Goal: Transaction & Acquisition: Purchase product/service

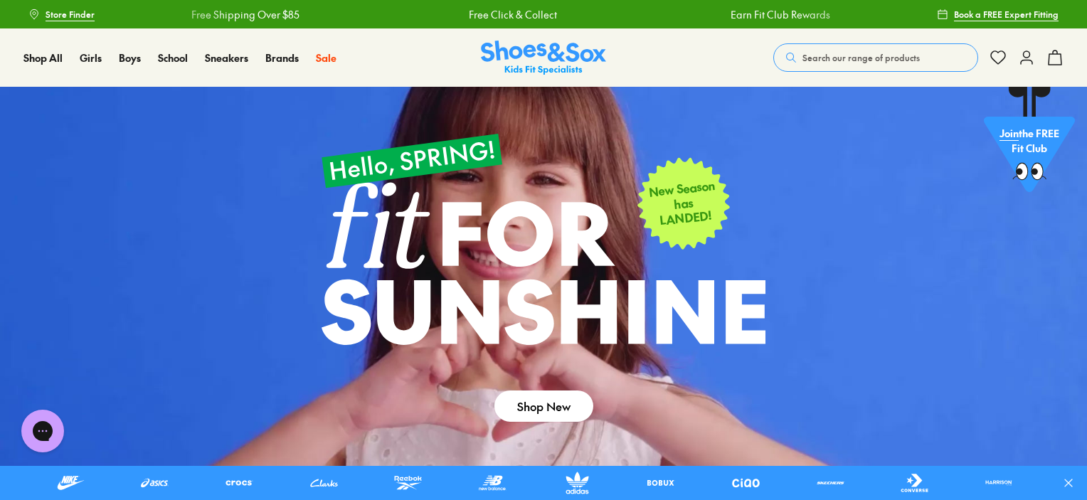
click at [802, 53] on span "Search our range of products" at bounding box center [860, 57] width 117 height 13
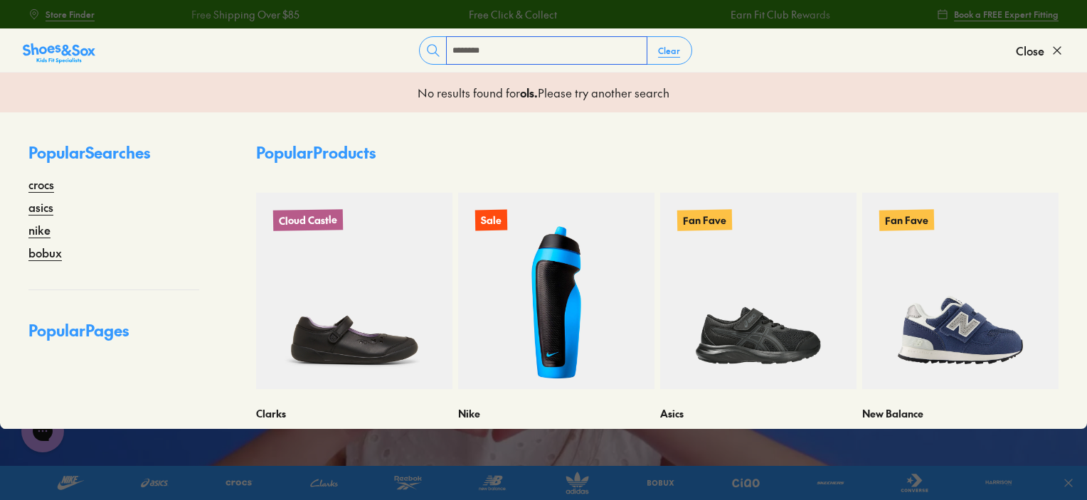
type input "********"
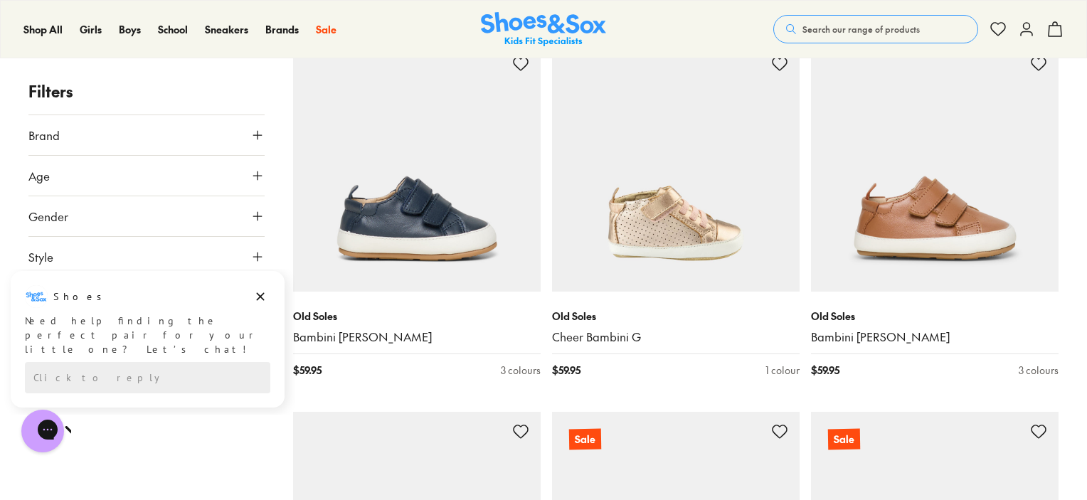
scroll to position [2773, 0]
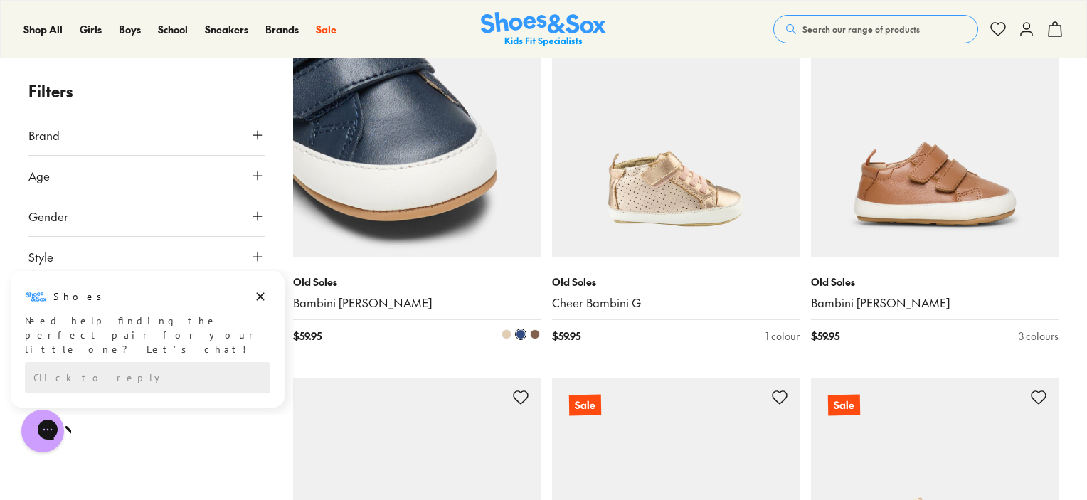
click at [432, 225] on img at bounding box center [416, 133] width 247 height 247
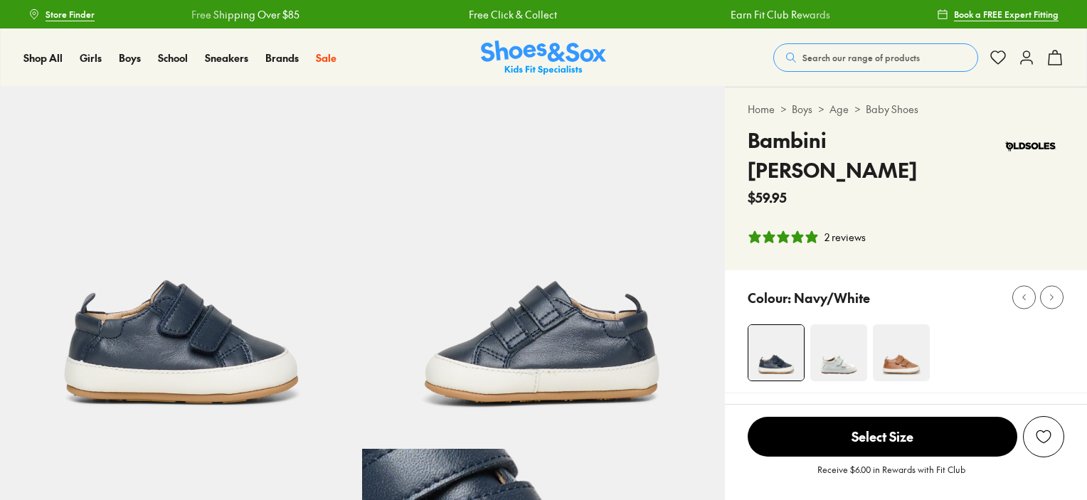
select select "*"
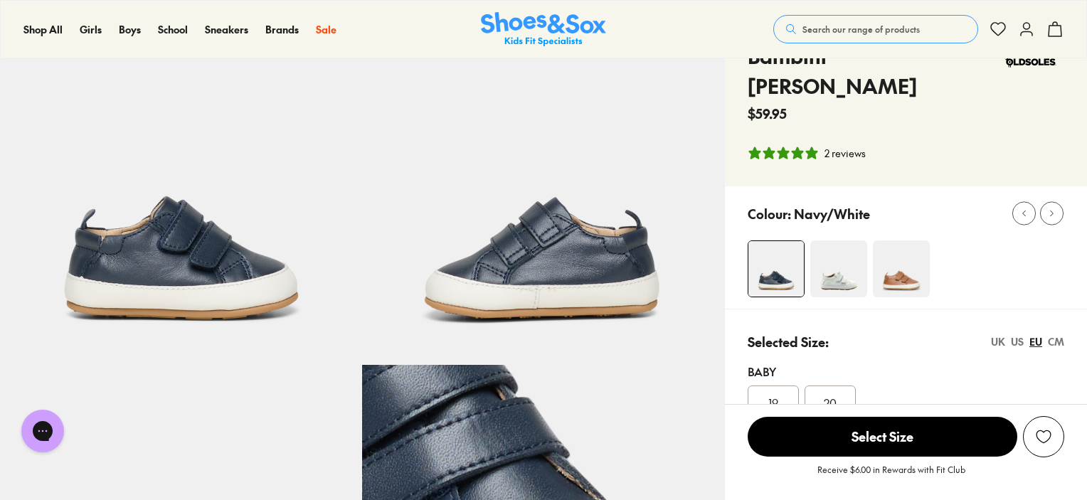
scroll to position [71, 0]
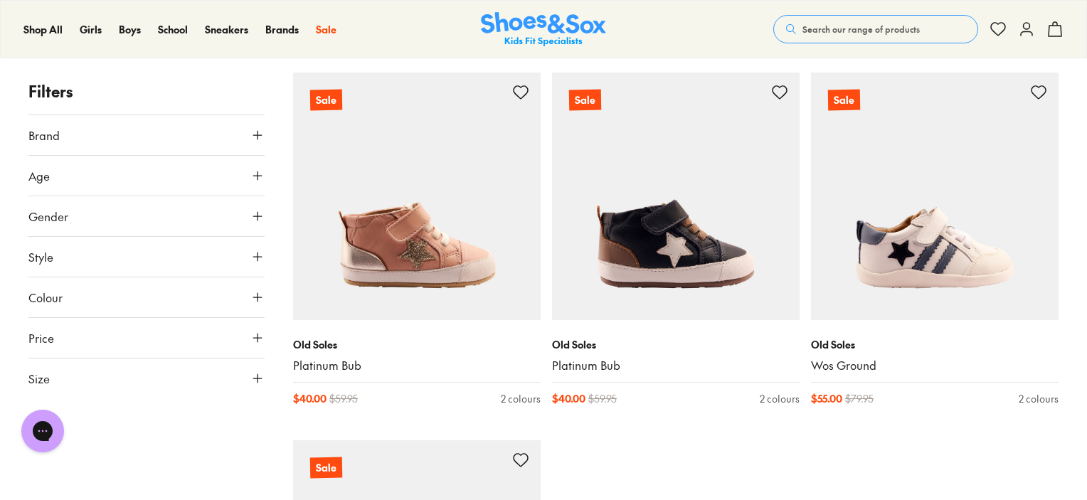
scroll to position [4125, 0]
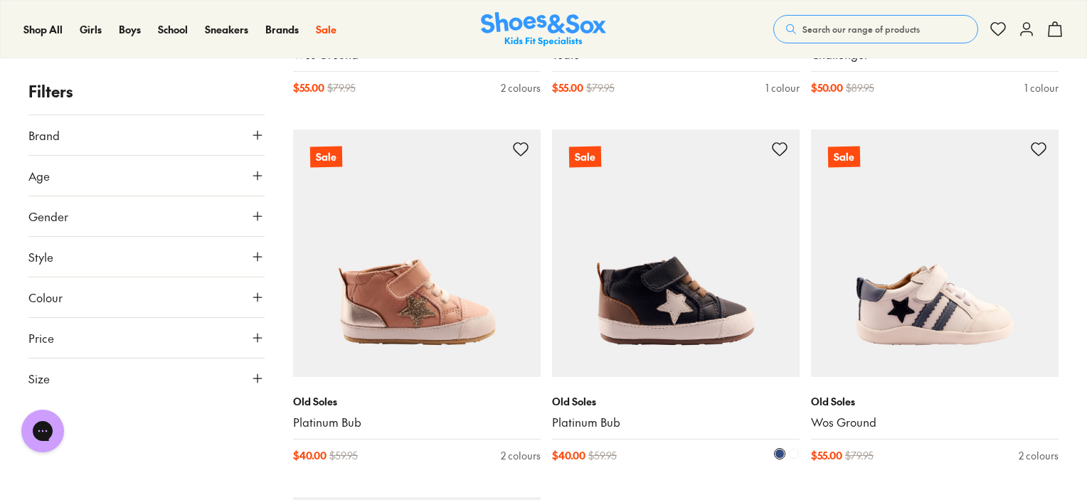
click at [651, 309] on img at bounding box center [675, 252] width 247 height 247
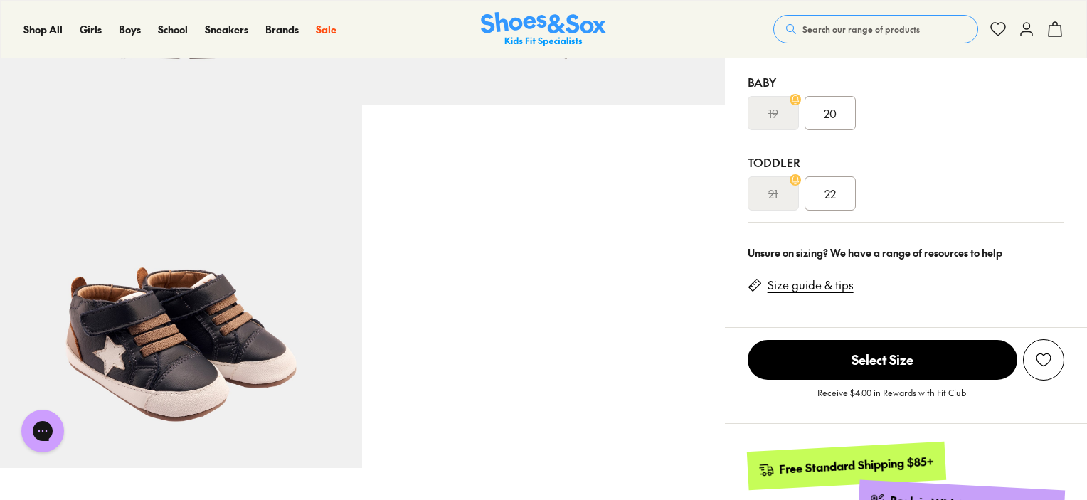
select select "*"
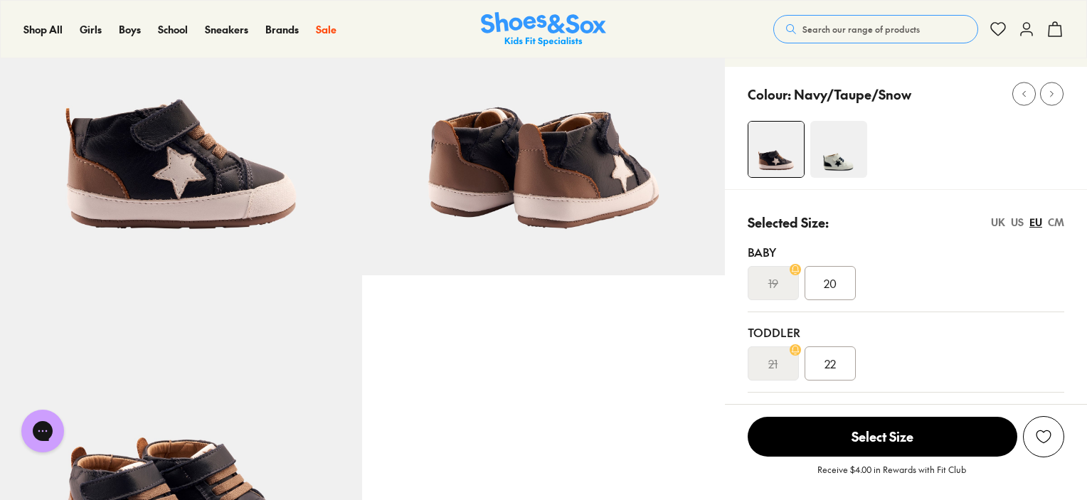
scroll to position [142, 0]
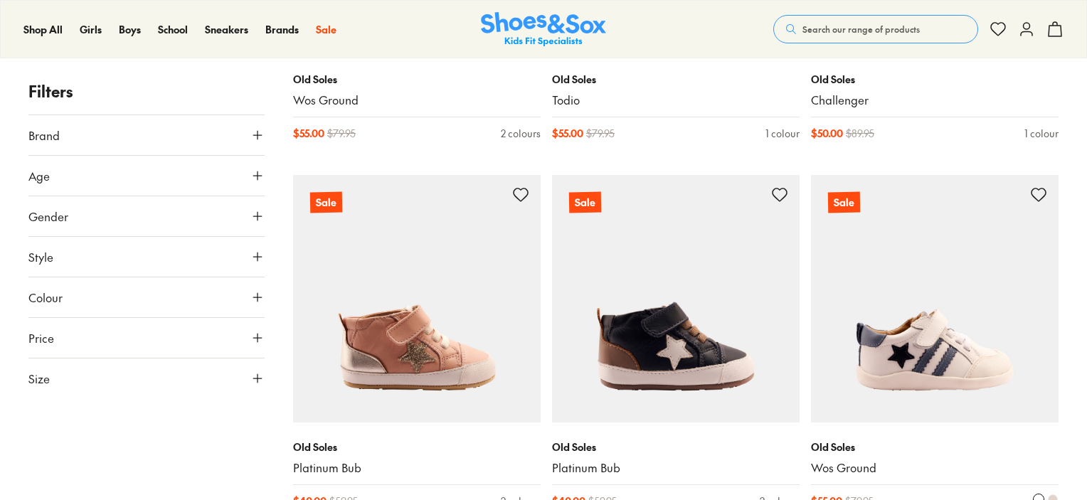
click at [964, 382] on img at bounding box center [934, 298] width 247 height 247
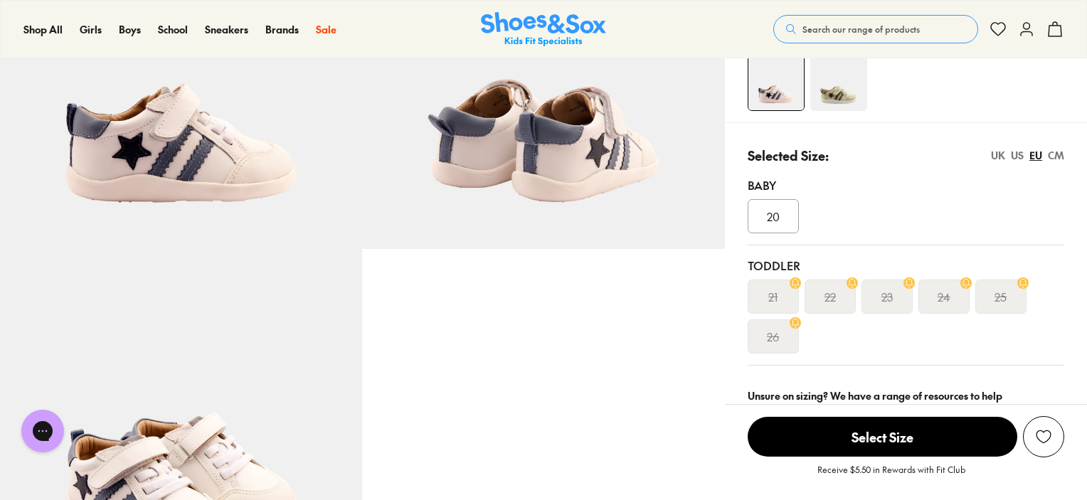
scroll to position [213, 0]
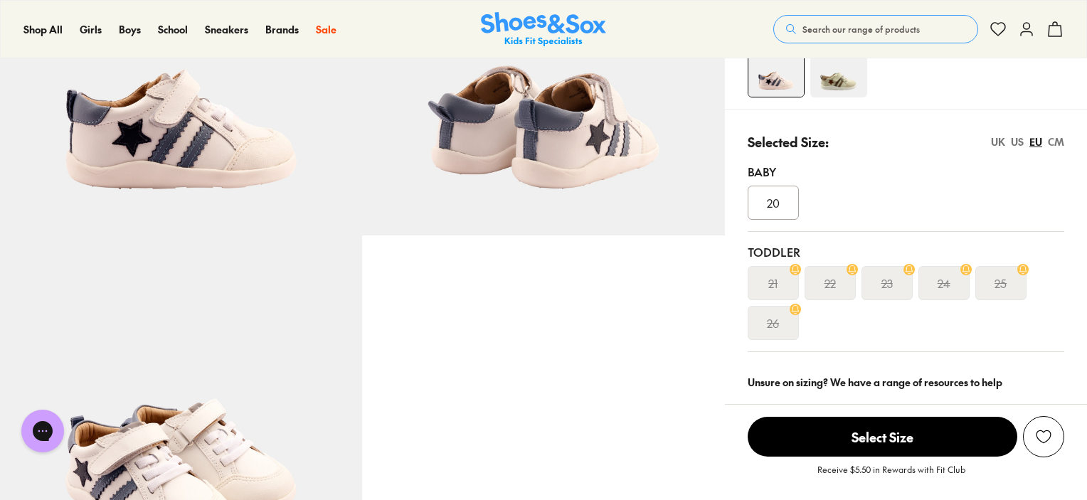
select select "*"
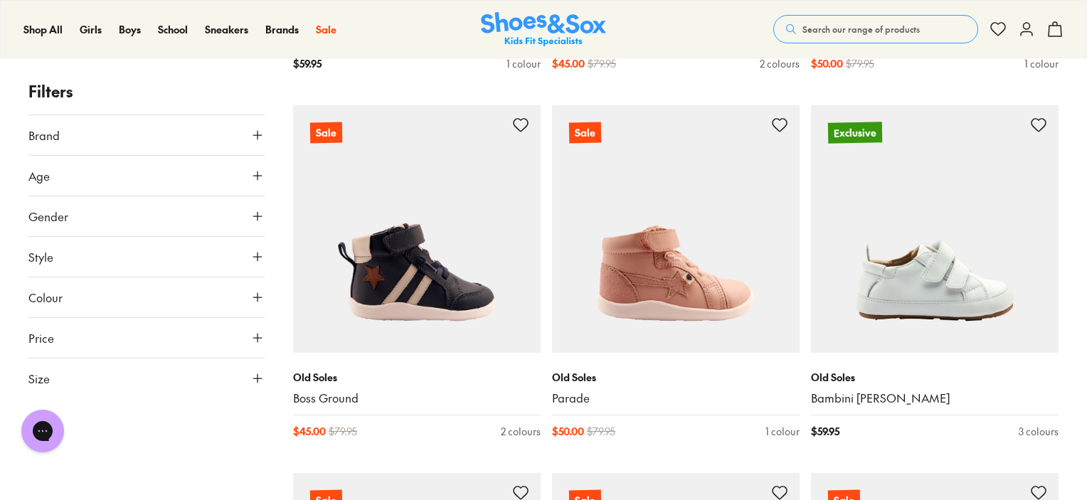
scroll to position [3368, 0]
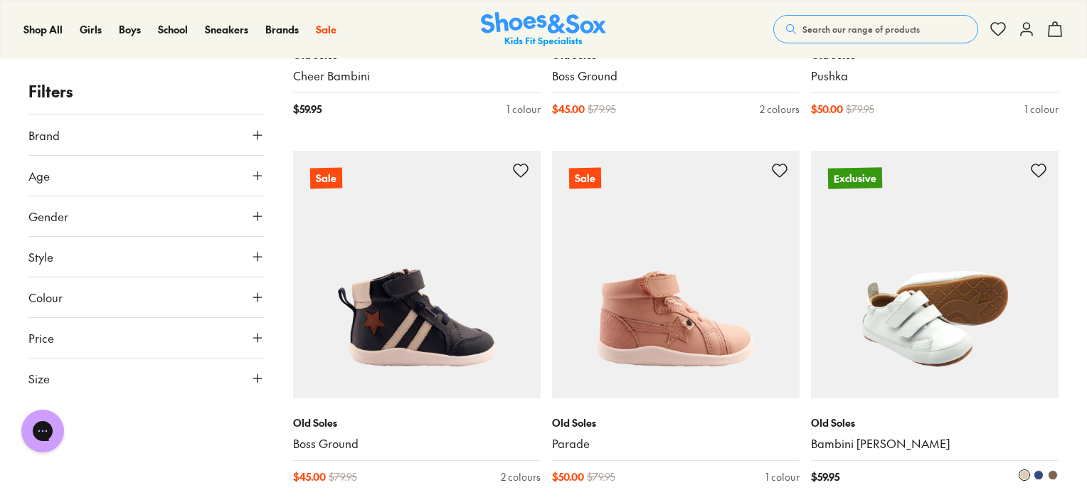
click at [902, 343] on img at bounding box center [934, 274] width 247 height 247
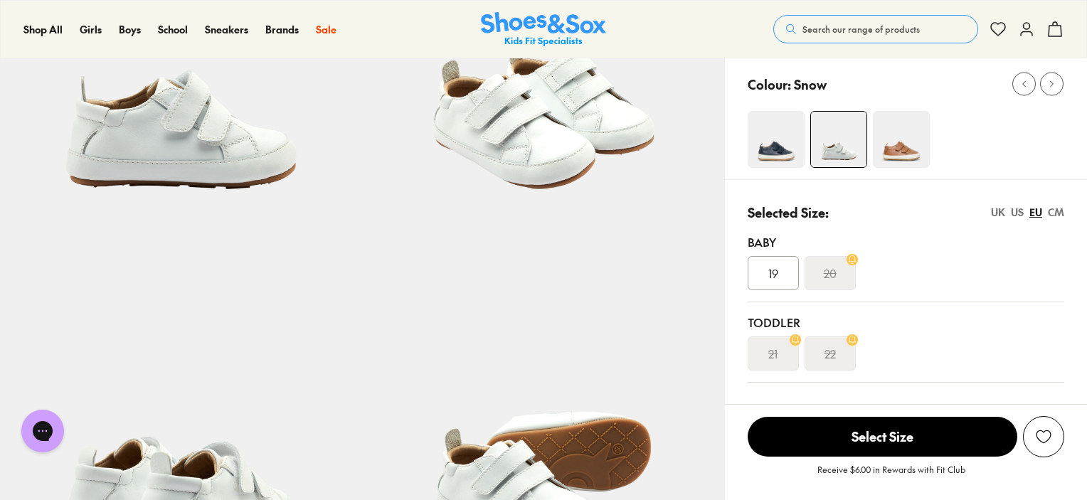
select select "*"
click at [895, 122] on img at bounding box center [901, 139] width 57 height 57
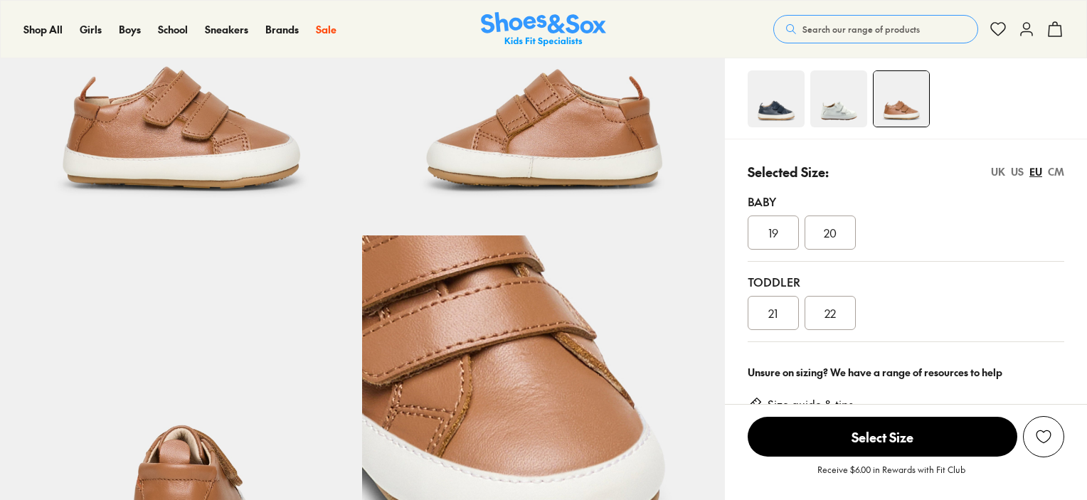
click at [774, 95] on img at bounding box center [775, 98] width 57 height 57
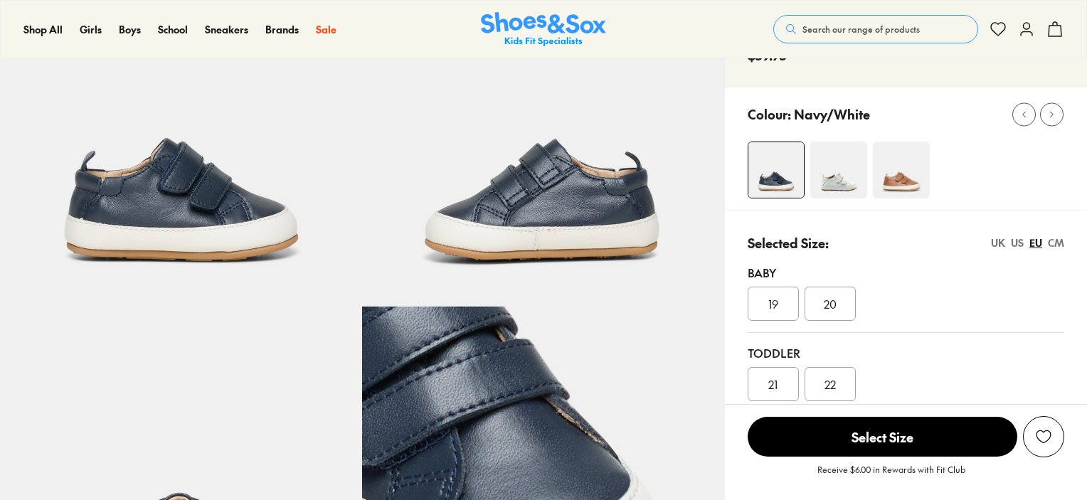
select select "*"
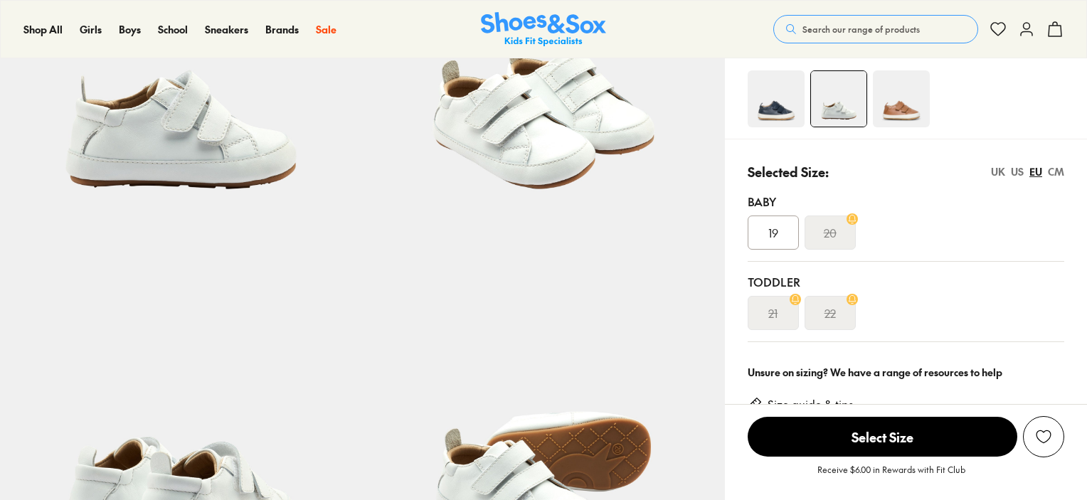
select select "*"
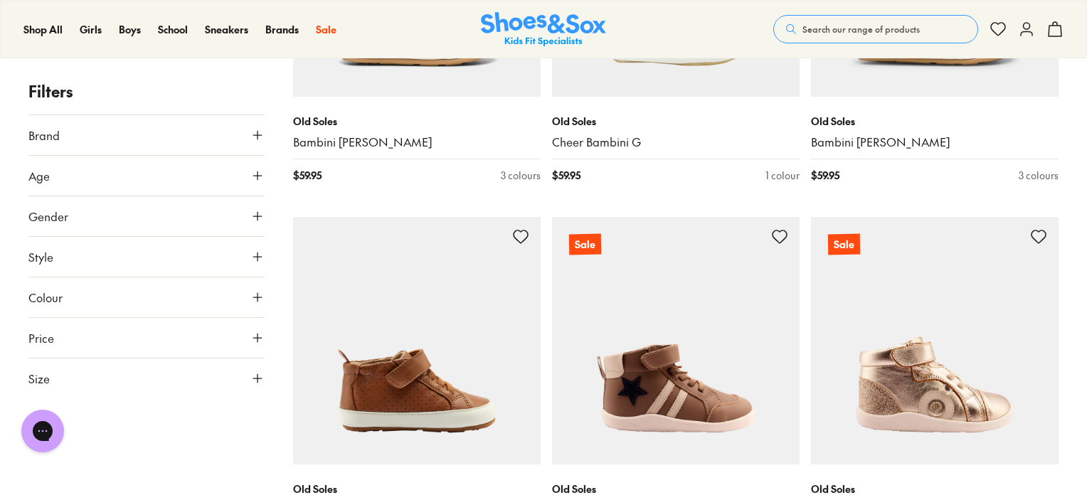
scroll to position [2988, 0]
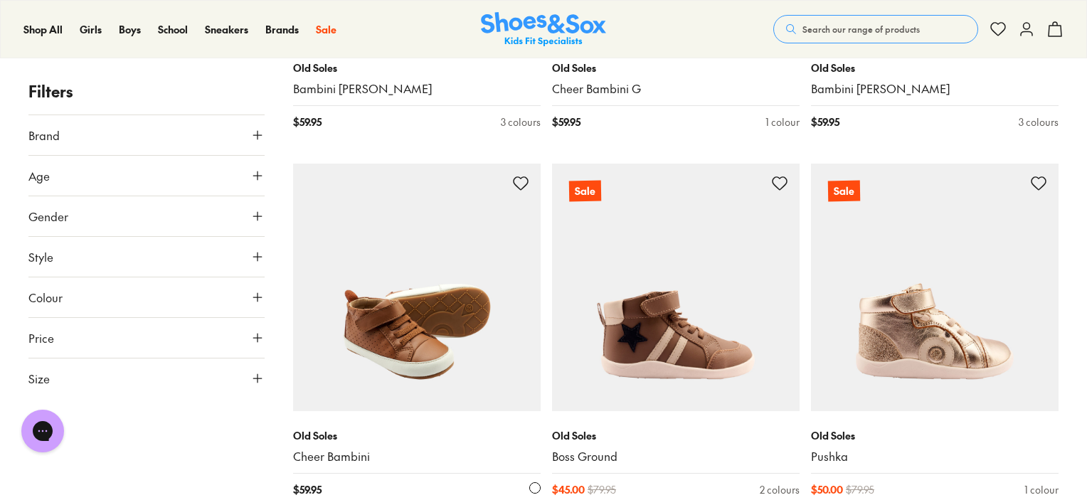
click at [405, 365] on img at bounding box center [416, 287] width 247 height 247
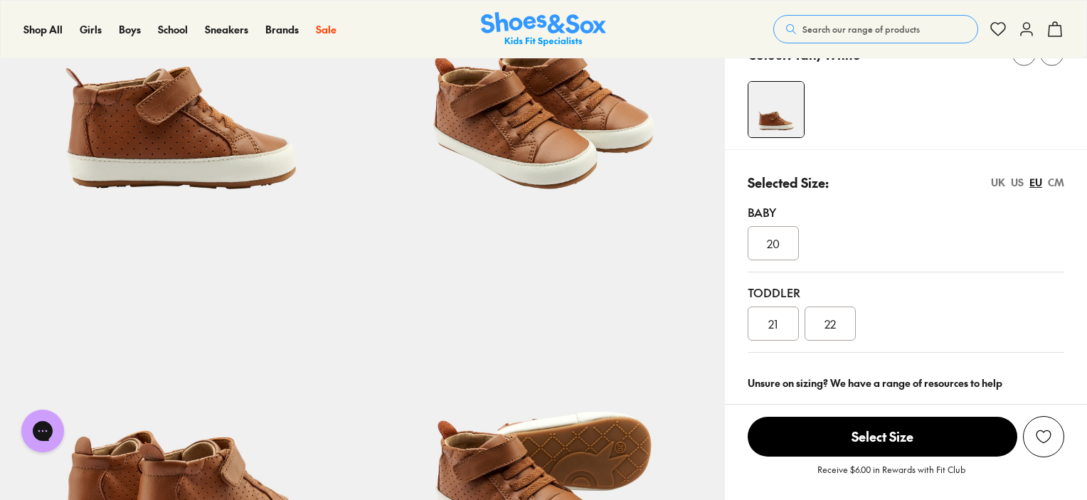
select select "*"
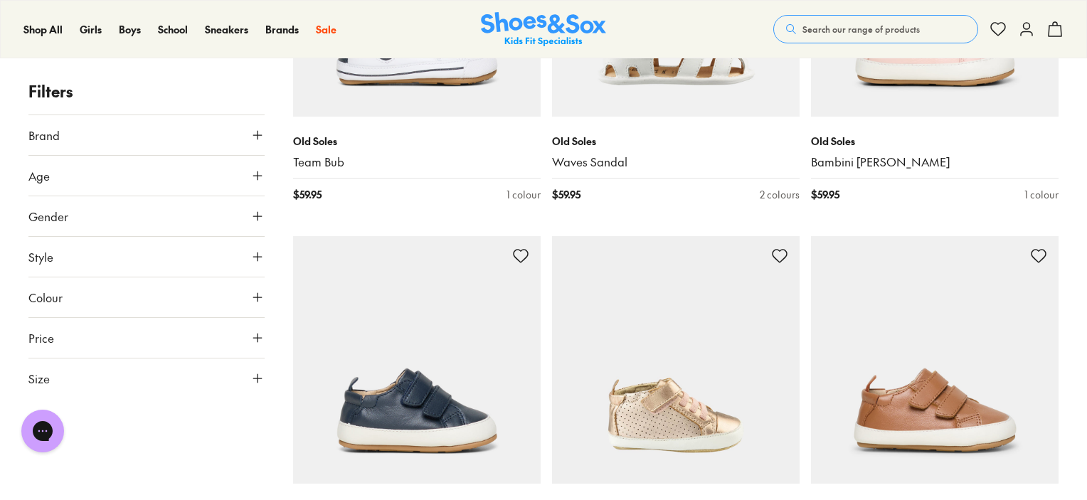
scroll to position [2478, 0]
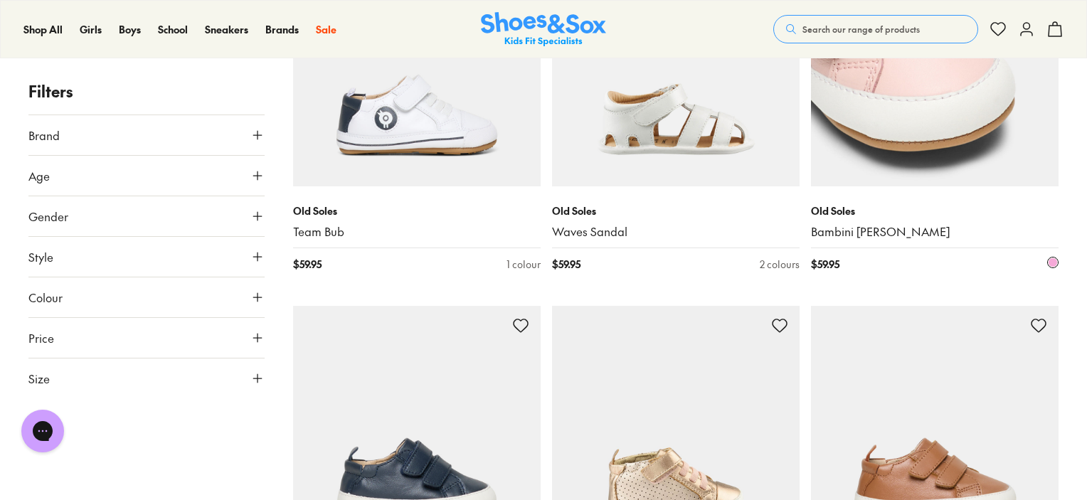
click at [961, 139] on img at bounding box center [934, 62] width 247 height 247
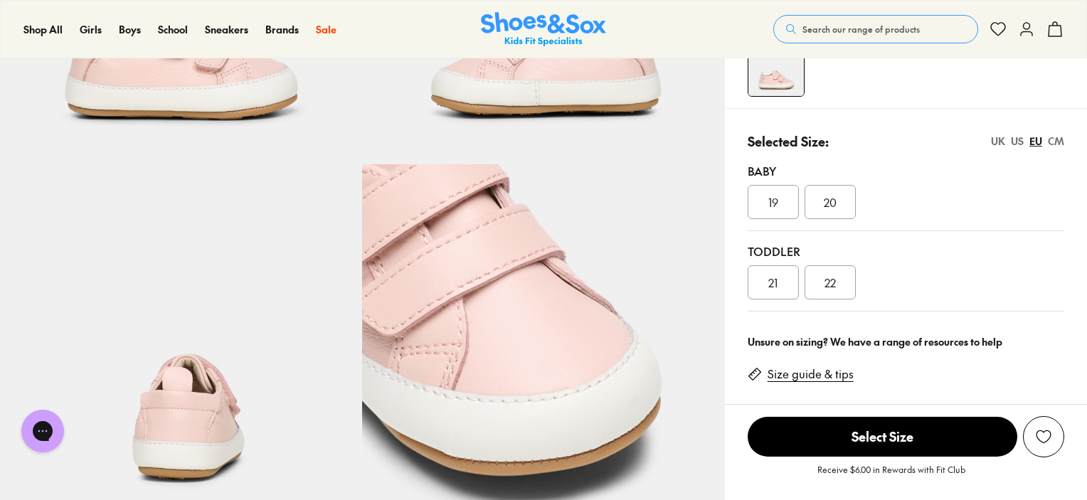
select select "*"
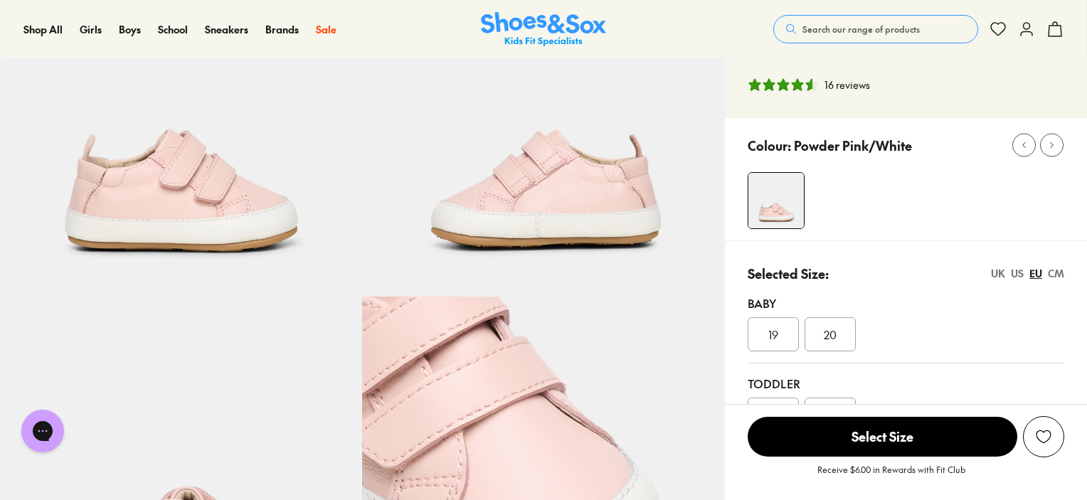
scroll to position [142, 0]
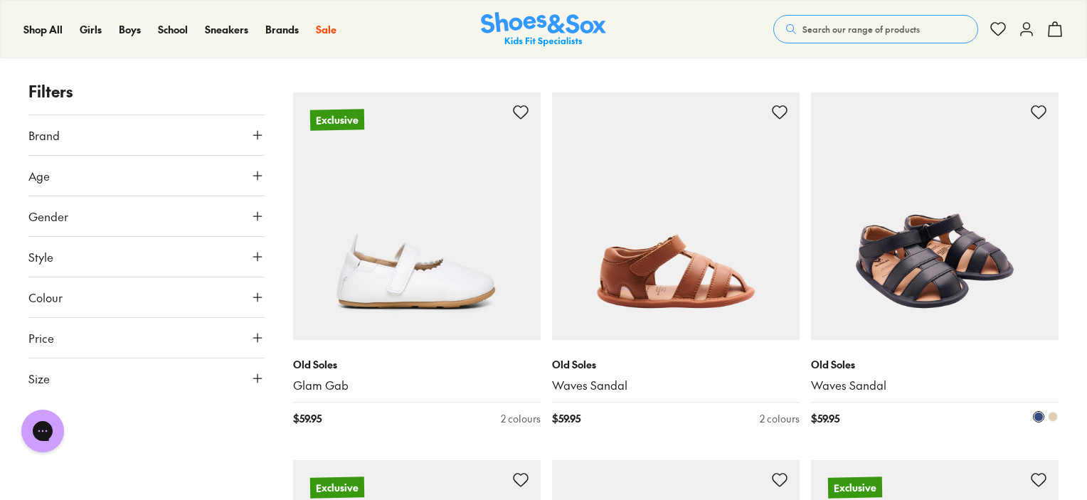
click at [973, 281] on img at bounding box center [934, 215] width 247 height 247
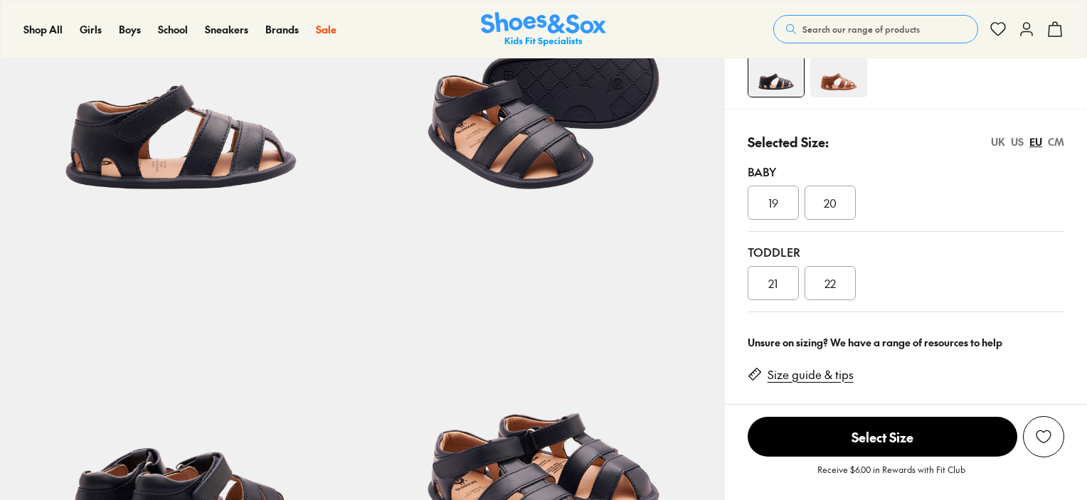
select select "*"
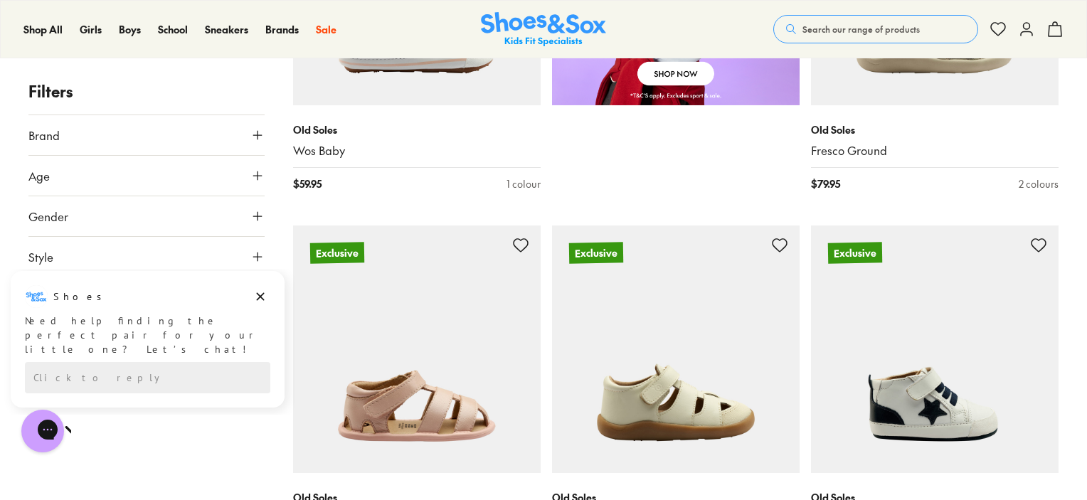
scroll to position [1091, 0]
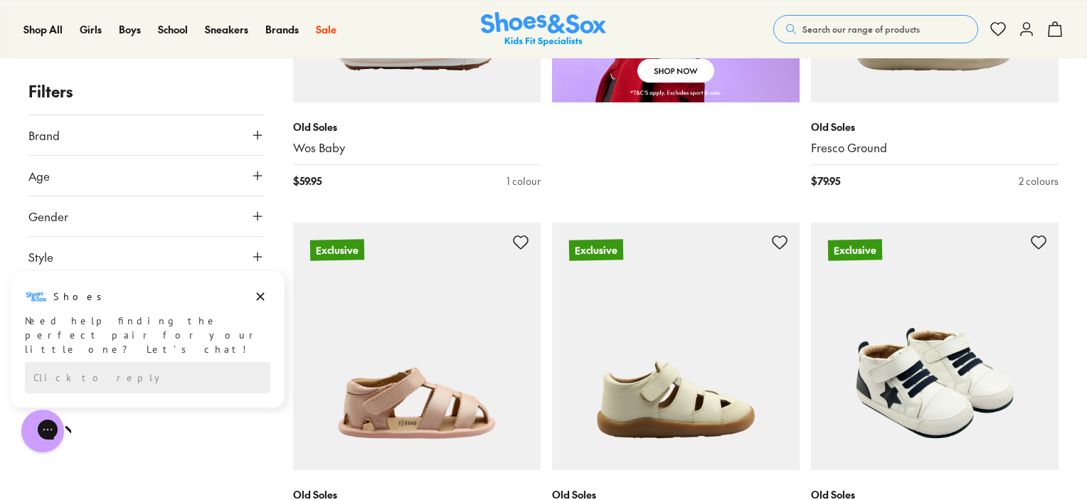
click at [927, 386] on img at bounding box center [934, 346] width 247 height 247
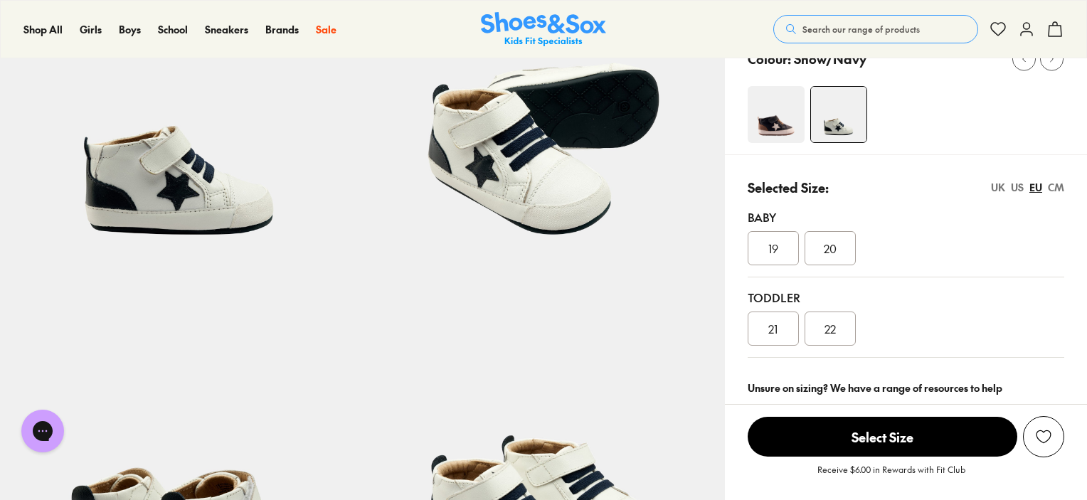
scroll to position [213, 0]
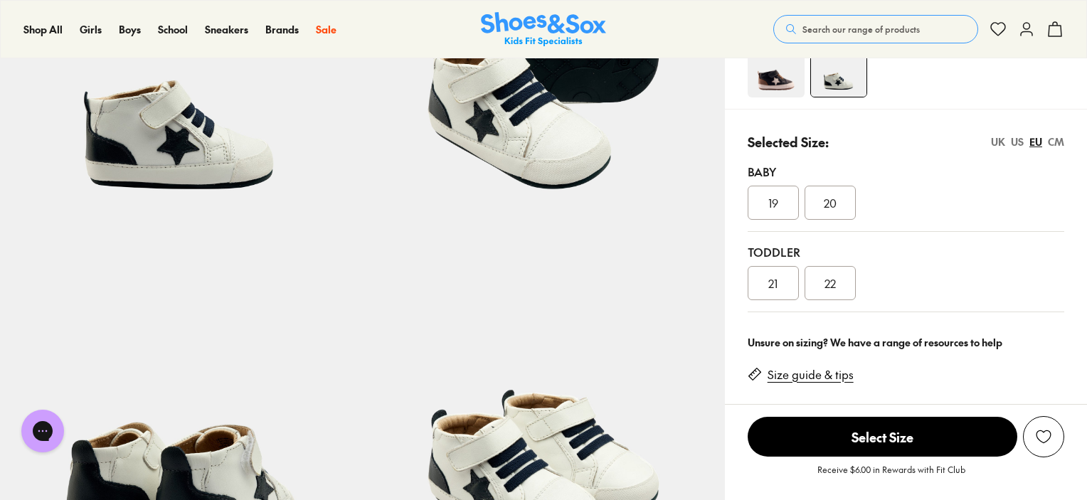
select select "*"
